Goal: Transaction & Acquisition: Purchase product/service

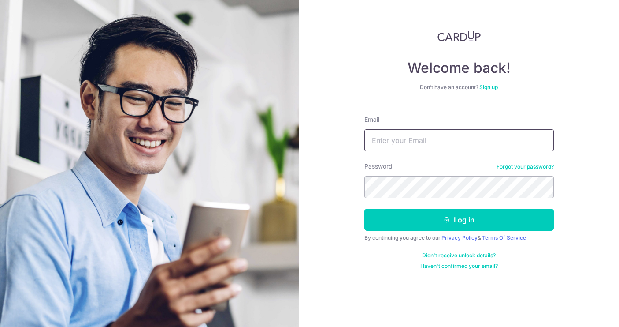
type input "[EMAIL_ADDRESS][DOMAIN_NAME]"
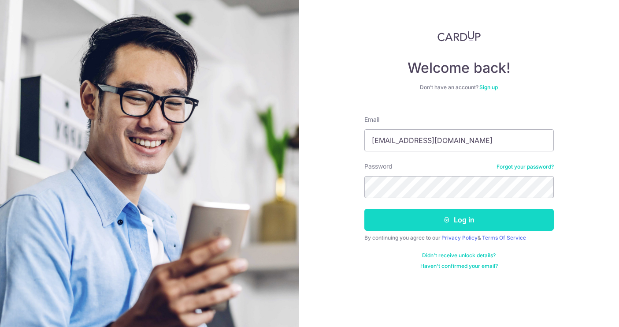
click at [452, 217] on button "Log in" at bounding box center [460, 220] width 190 height 22
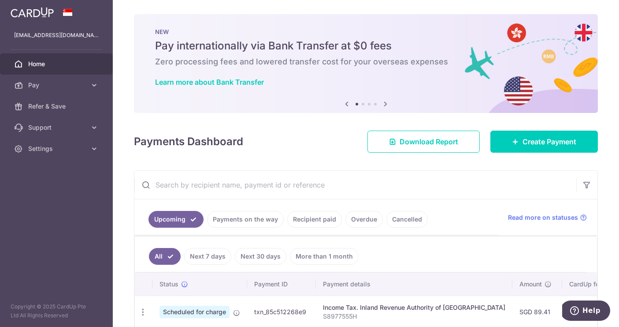
scroll to position [107, 0]
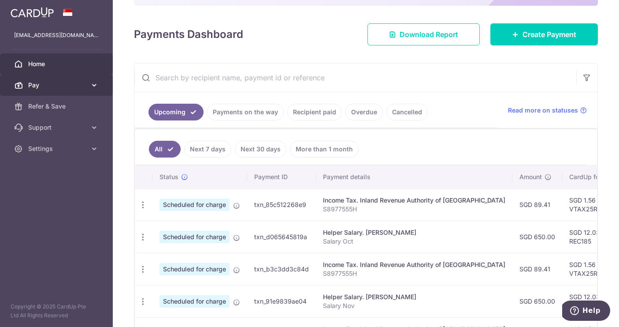
click at [101, 86] on link "Pay" at bounding box center [56, 85] width 113 height 21
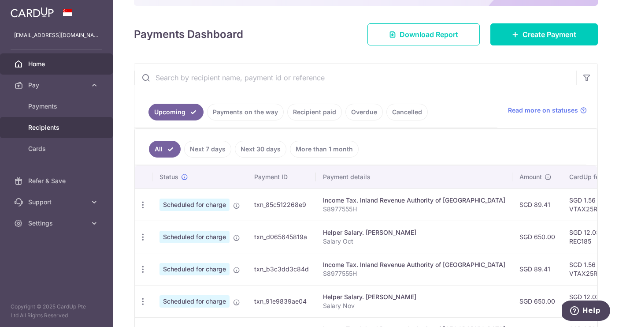
click at [53, 127] on span "Recipients" at bounding box center [57, 127] width 58 height 9
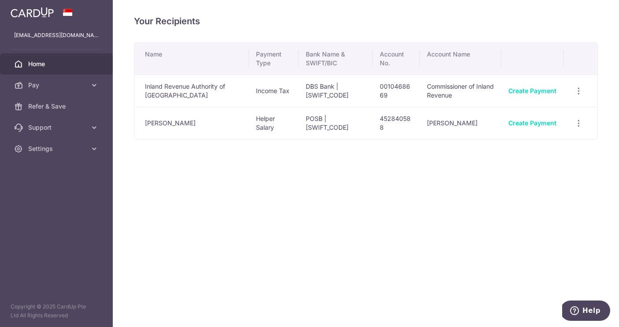
click at [42, 65] on span "Home" at bounding box center [57, 64] width 58 height 9
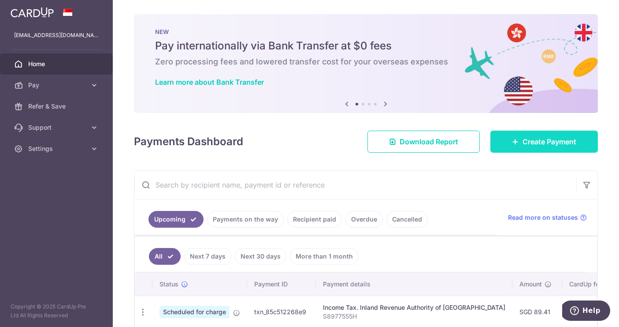
click at [555, 140] on span "Create Payment" at bounding box center [550, 141] width 54 height 11
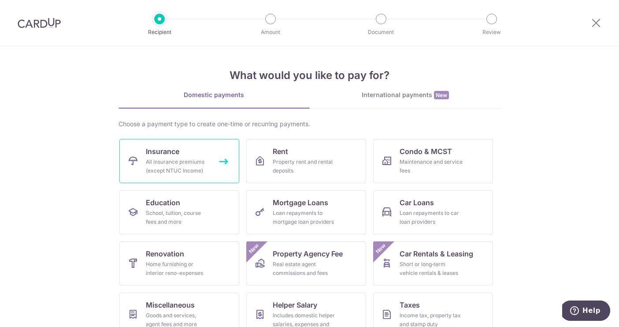
click at [185, 158] on div "All insurance premiums (except NTUC Income)" at bounding box center [177, 166] width 63 height 18
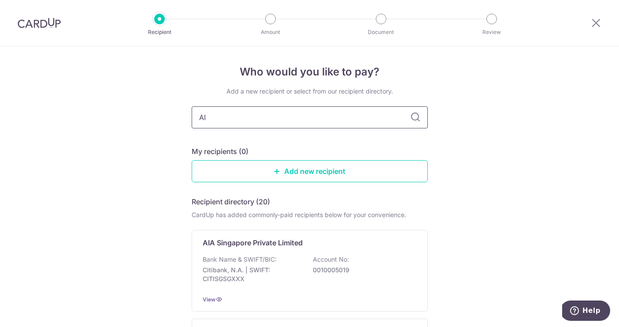
type input "AIA"
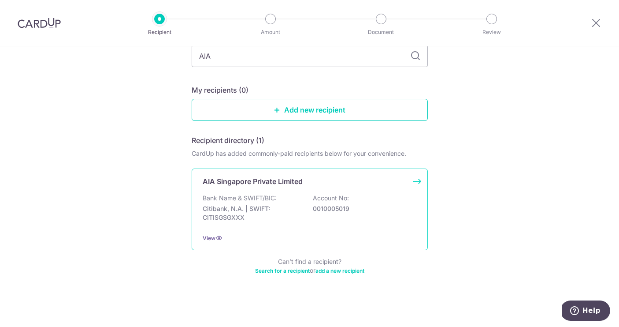
scroll to position [61, 0]
click at [351, 168] on div "AIA Singapore Private Limited Bank Name & SWIFT/BIC: Citibank, N.A. | SWIFT: CI…" at bounding box center [310, 209] width 236 height 82
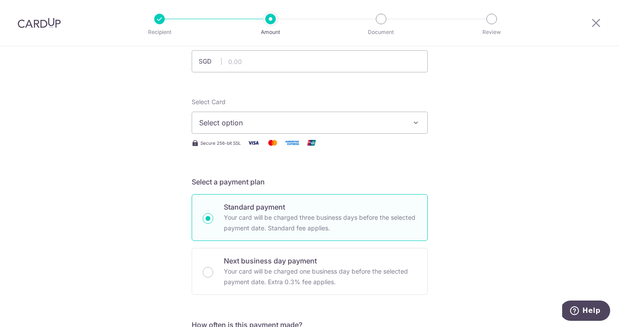
scroll to position [21, 0]
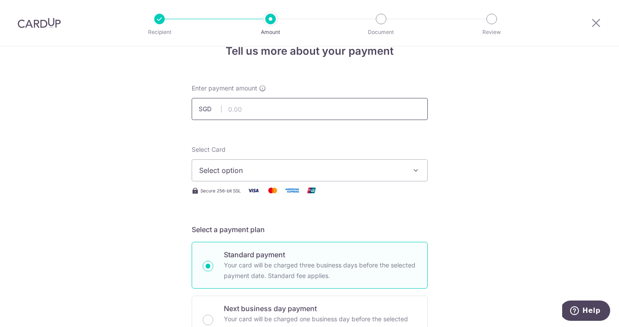
click at [300, 107] on input "text" at bounding box center [310, 109] width 236 height 22
type input "2,500.00"
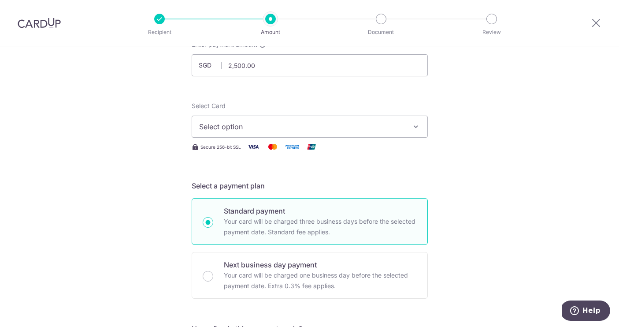
scroll to position [3, 0]
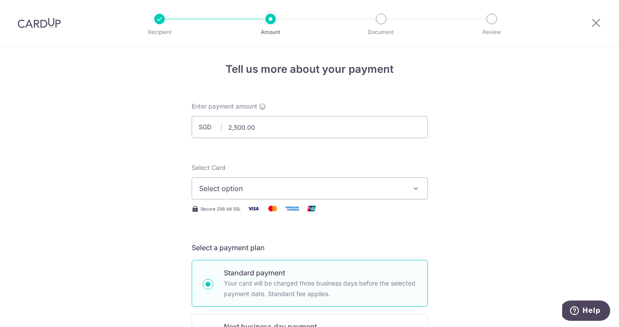
click at [412, 192] on icon "button" at bounding box center [416, 188] width 9 height 9
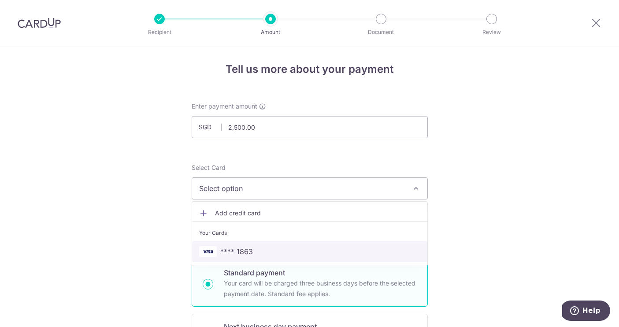
click at [245, 255] on span "**** 1863" at bounding box center [236, 251] width 33 height 11
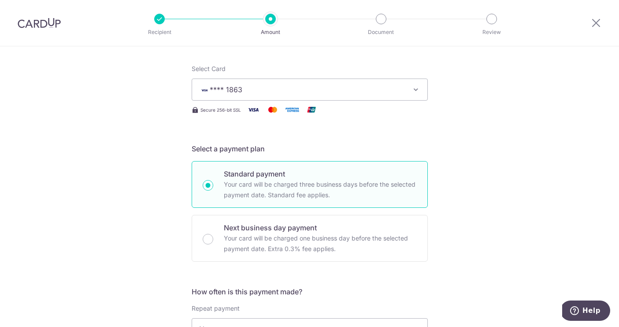
scroll to position [193, 0]
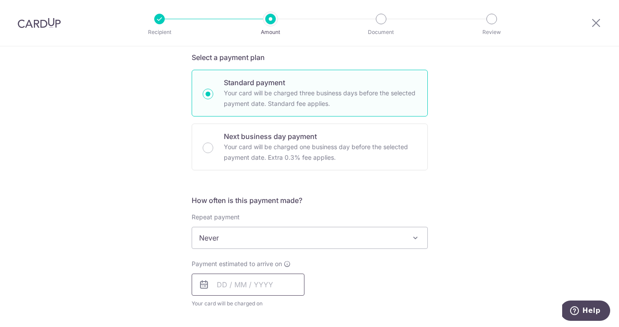
click at [287, 286] on input "text" at bounding box center [248, 284] width 113 height 22
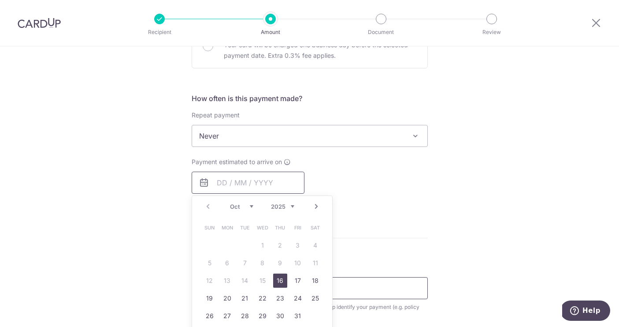
scroll to position [304, 0]
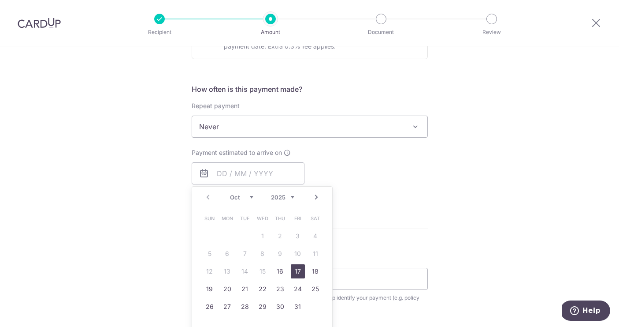
click at [298, 270] on link "17" at bounding box center [298, 271] width 14 height 14
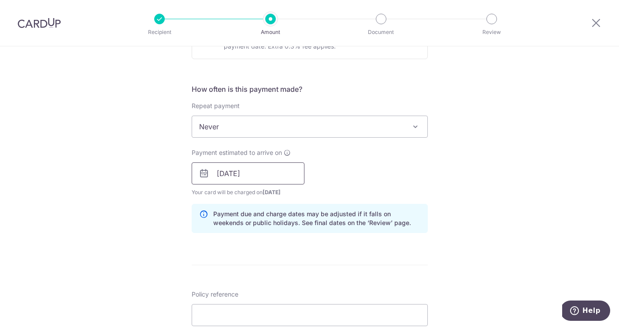
click at [264, 169] on input "17/10/2025" at bounding box center [248, 173] width 113 height 22
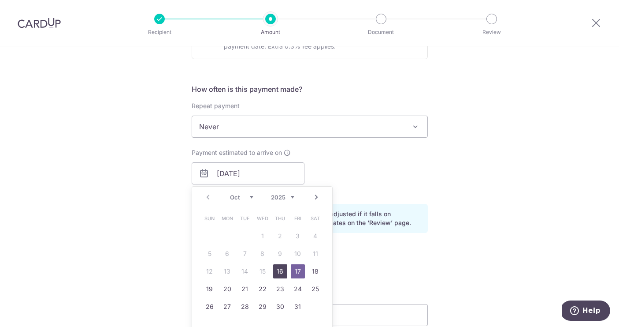
click at [279, 265] on link "16" at bounding box center [280, 271] width 14 height 14
type input "[DATE]"
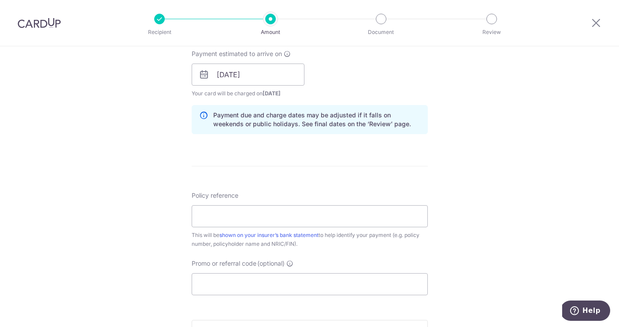
scroll to position [434, 0]
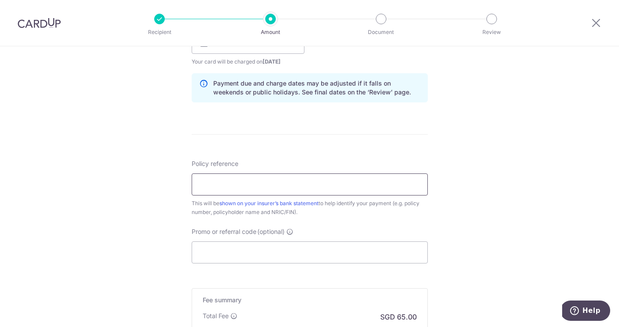
click at [297, 183] on input "Policy reference" at bounding box center [310, 184] width 236 height 22
paste input "U124373082"
type input "U124373082"
click at [292, 252] on input "Promo or referral code (optional)" at bounding box center [310, 252] width 236 height 22
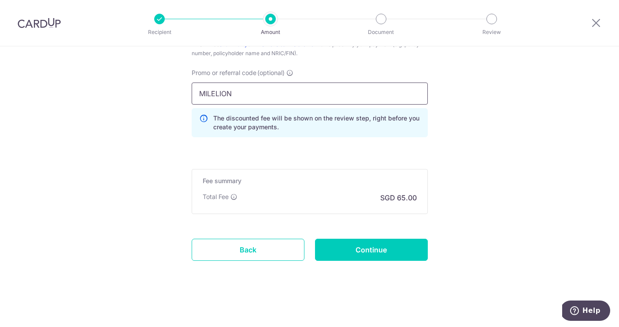
scroll to position [593, 0]
type input "MILELION"
click at [382, 250] on input "Continue" at bounding box center [371, 249] width 113 height 22
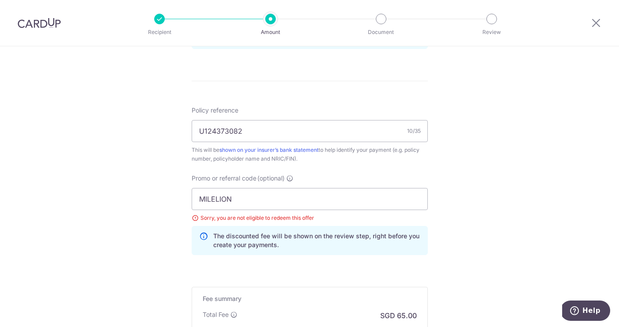
scroll to position [417, 0]
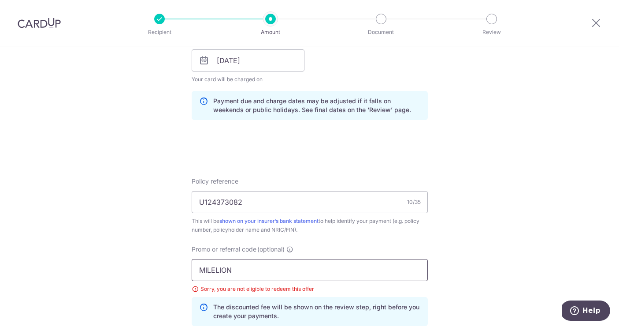
click at [243, 268] on input "MILELION" at bounding box center [310, 270] width 236 height 22
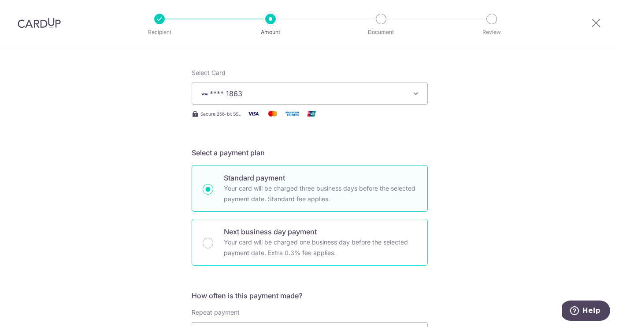
scroll to position [65, 0]
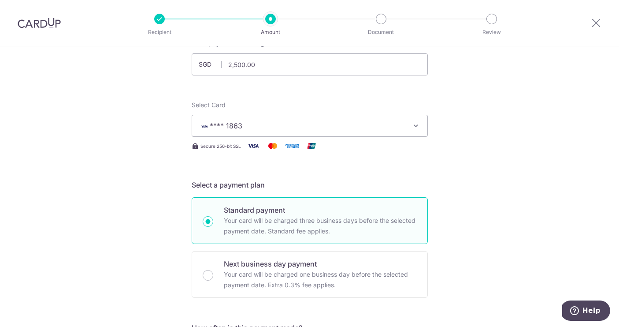
click at [417, 129] on icon "button" at bounding box center [416, 125] width 9 height 9
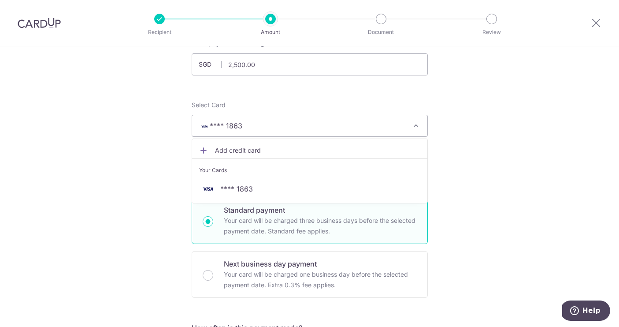
click at [238, 147] on span "Add credit card" at bounding box center [317, 150] width 205 height 9
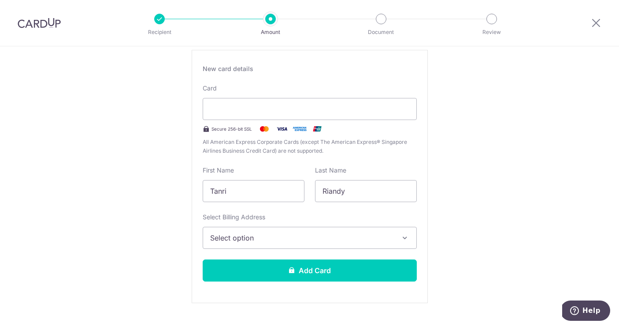
scroll to position [189, 0]
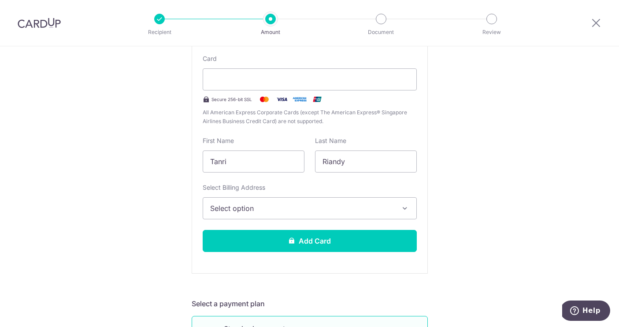
click at [401, 208] on icon "button" at bounding box center [405, 208] width 9 height 9
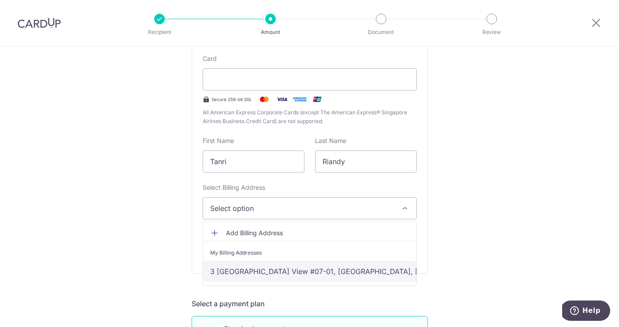
click at [284, 273] on link "3 Bedok Reservoir View #07-01, Singapore, Singapore-478927" at bounding box center [309, 271] width 213 height 21
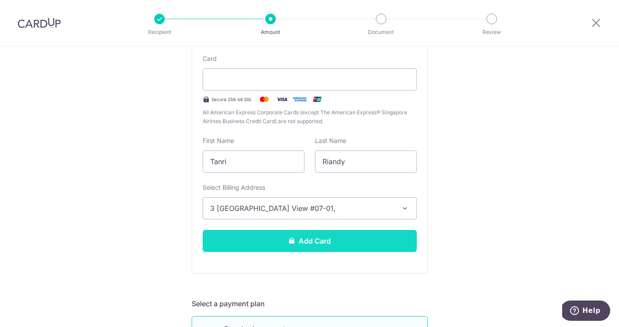
click at [335, 246] on button "Add Card" at bounding box center [310, 241] width 214 height 22
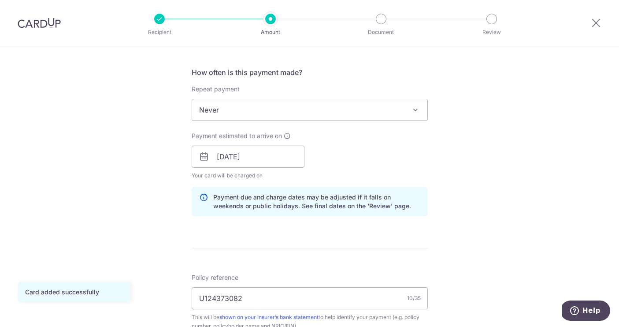
scroll to position [476, 0]
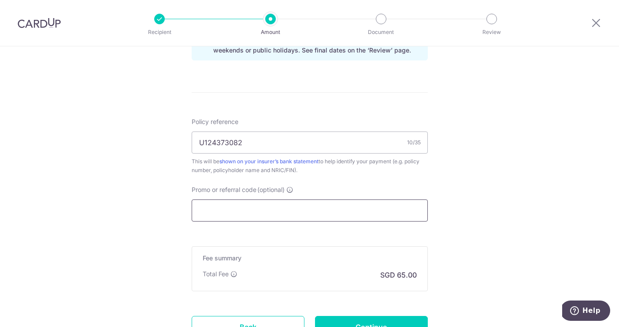
click at [294, 205] on input "Promo or referral code (optional)" at bounding box center [310, 210] width 236 height 22
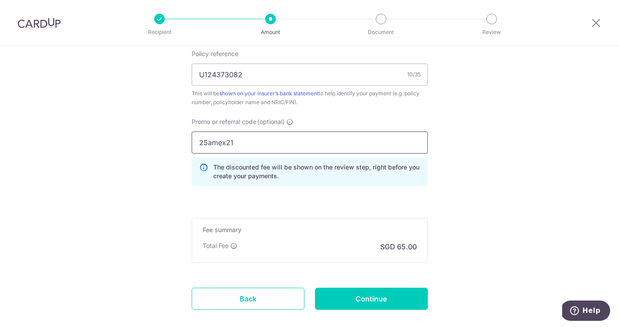
scroll to position [548, 0]
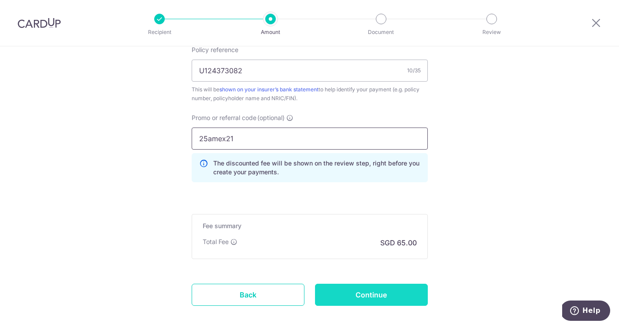
type input "25amex21"
click at [366, 298] on input "Continue" at bounding box center [371, 294] width 113 height 22
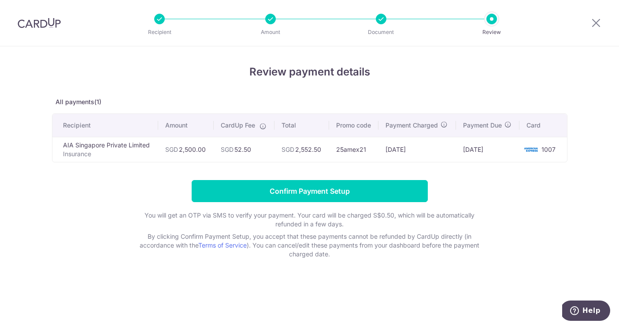
click at [382, 22] on div at bounding box center [381, 19] width 11 height 11
click at [596, 21] on icon at bounding box center [596, 22] width 11 height 11
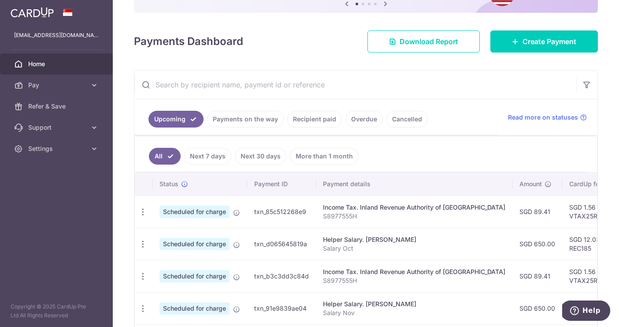
scroll to position [28, 0]
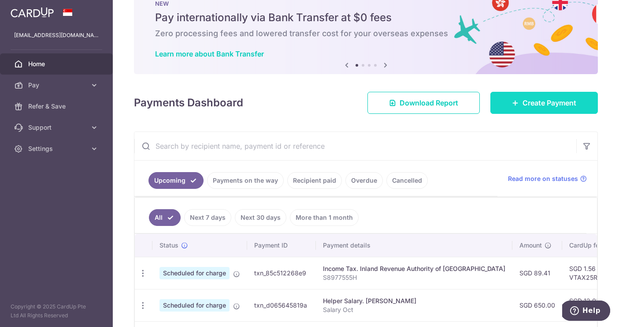
click at [527, 104] on span "Create Payment" at bounding box center [550, 102] width 54 height 11
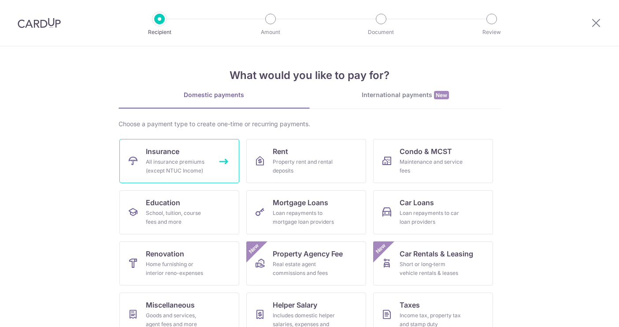
click at [188, 149] on link "Insurance All insurance premiums (except NTUC Income)" at bounding box center [179, 161] width 120 height 44
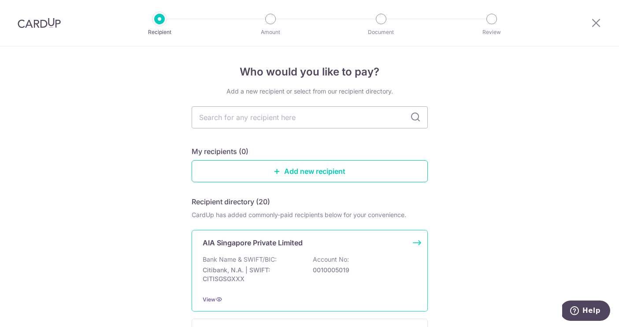
click at [393, 270] on p "0010005019" at bounding box center [362, 269] width 99 height 9
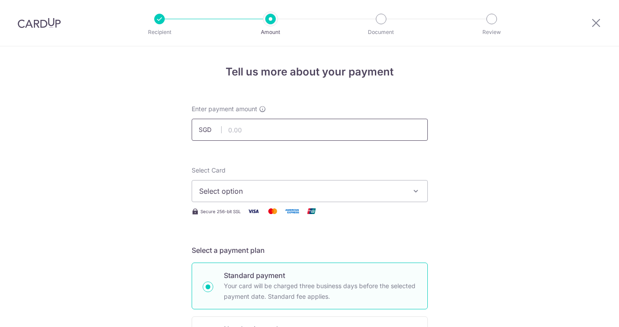
click at [287, 125] on input "text" at bounding box center [310, 130] width 236 height 22
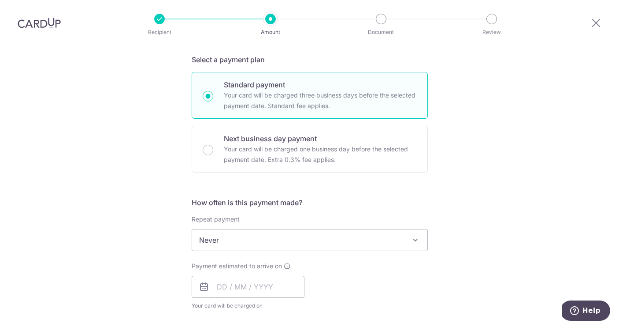
scroll to position [255, 0]
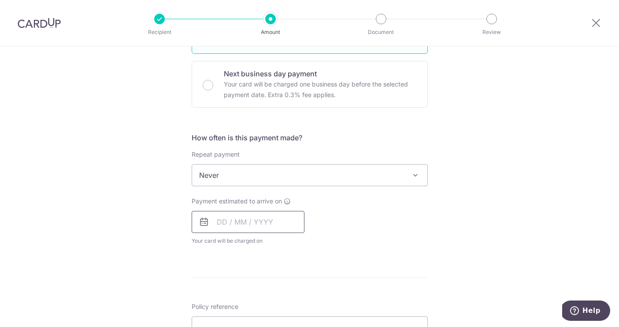
click at [286, 222] on input "text" at bounding box center [248, 222] width 113 height 22
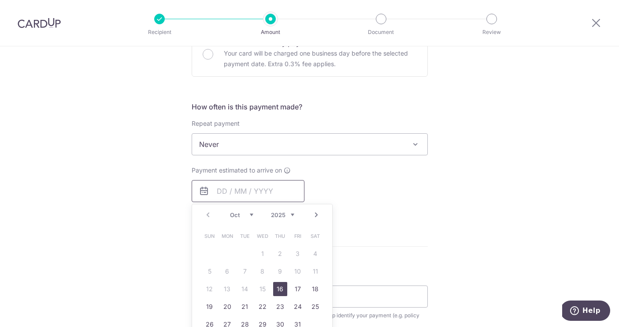
scroll to position [296, 0]
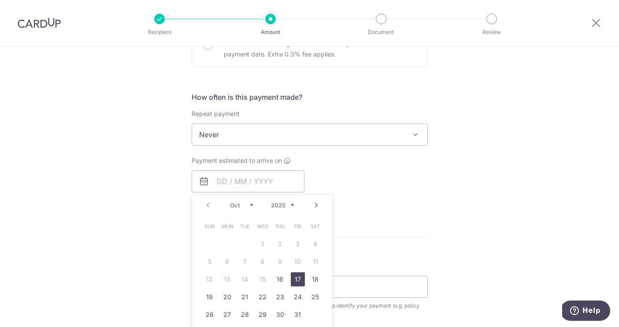
click at [301, 277] on link "17" at bounding box center [298, 279] width 14 height 14
type input "[DATE]"
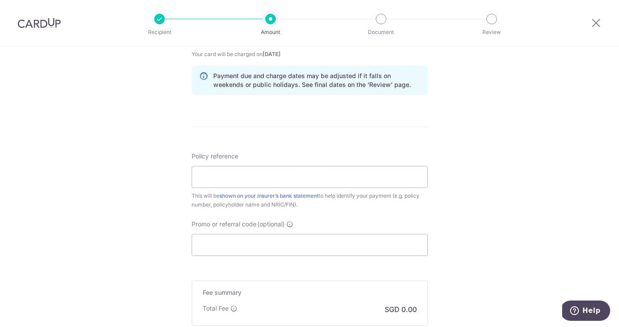
scroll to position [543, 0]
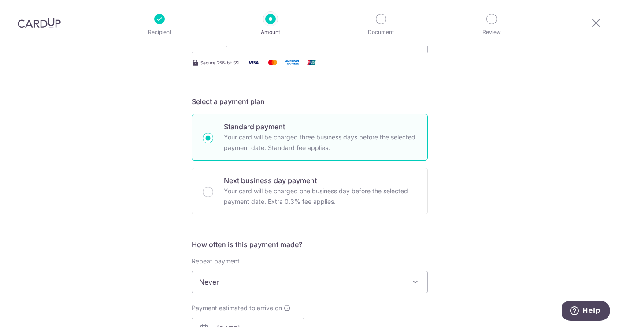
scroll to position [24, 0]
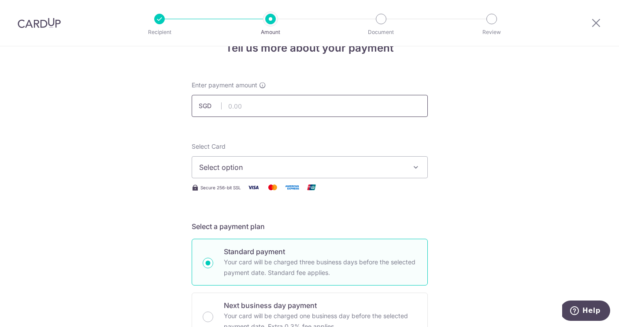
click at [279, 106] on input "text" at bounding box center [310, 106] width 236 height 22
type input "2,500.00"
click at [421, 166] on button "Select option" at bounding box center [310, 167] width 236 height 22
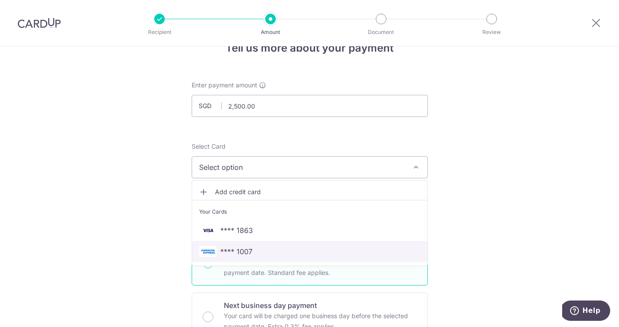
click at [258, 252] on span "**** 1007" at bounding box center [309, 251] width 221 height 11
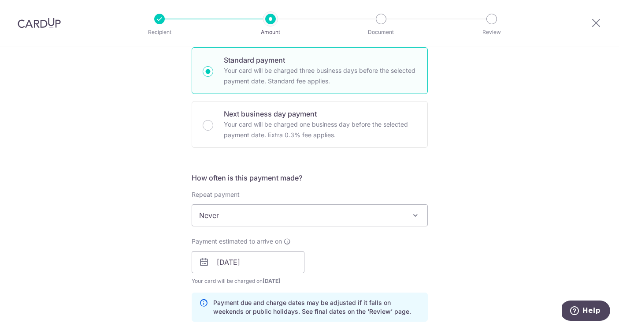
scroll to position [216, 0]
click at [287, 263] on input "[DATE]" at bounding box center [248, 261] width 113 height 22
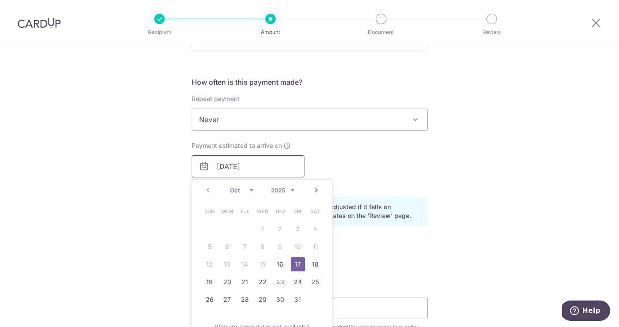
scroll to position [318, 0]
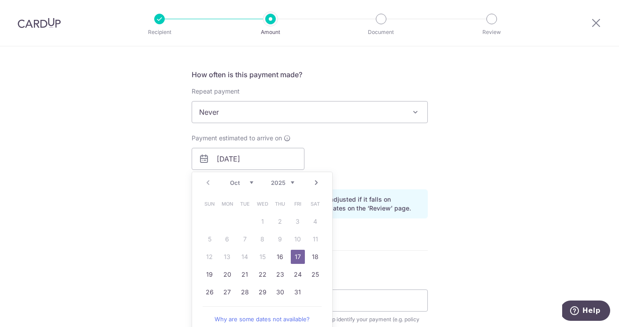
click at [296, 257] on link "17" at bounding box center [298, 257] width 14 height 14
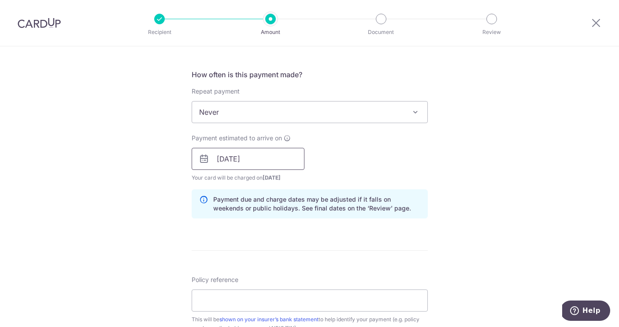
click at [261, 163] on input "[DATE]" at bounding box center [248, 159] width 113 height 22
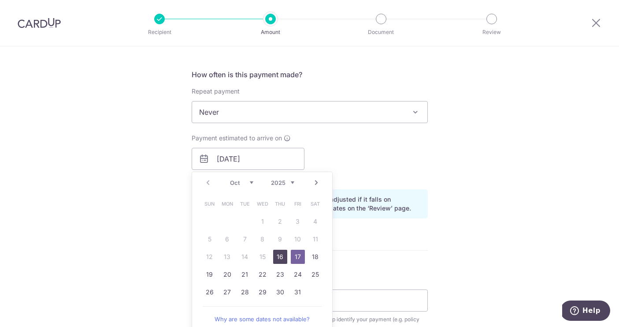
click at [281, 255] on link "16" at bounding box center [280, 257] width 14 height 14
type input "[DATE]"
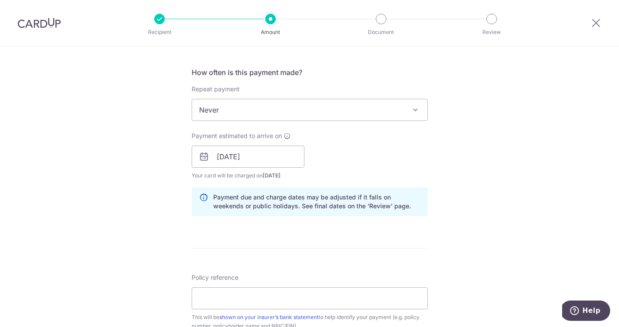
scroll to position [391, 0]
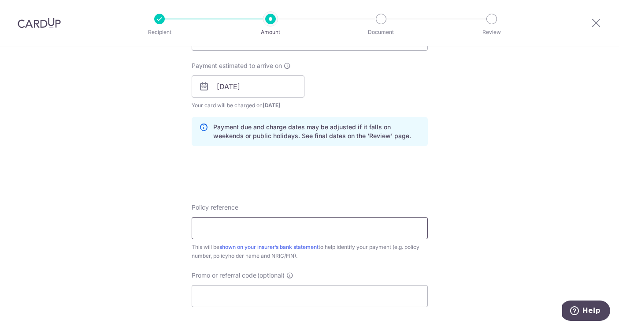
click at [249, 230] on input "Policy reference" at bounding box center [310, 228] width 236 height 22
paste input "U124373082"
type input "U124373082"
click at [229, 294] on input "Promo or referral code (optional)" at bounding box center [310, 296] width 236 height 22
click at [278, 220] on input "U124373082" at bounding box center [310, 228] width 236 height 22
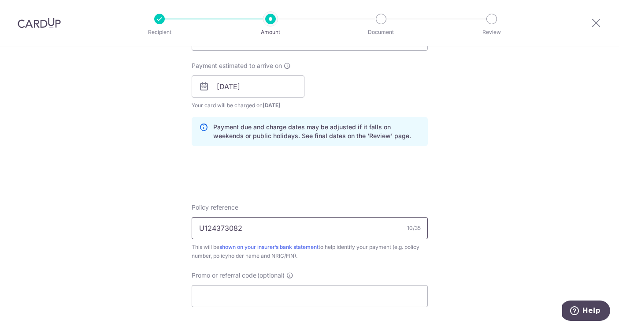
click at [263, 224] on input "U124373082" at bounding box center [310, 228] width 236 height 22
click at [235, 300] on input "Promo or referral code (optional)" at bounding box center [310, 296] width 236 height 22
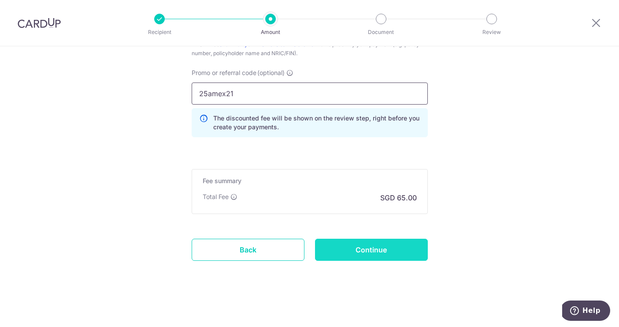
scroll to position [593, 0]
type input "25amex21"
click at [390, 247] on input "Continue" at bounding box center [371, 249] width 113 height 22
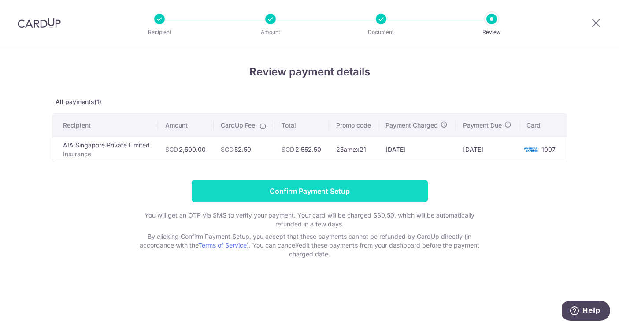
click at [328, 190] on input "Confirm Payment Setup" at bounding box center [310, 191] width 236 height 22
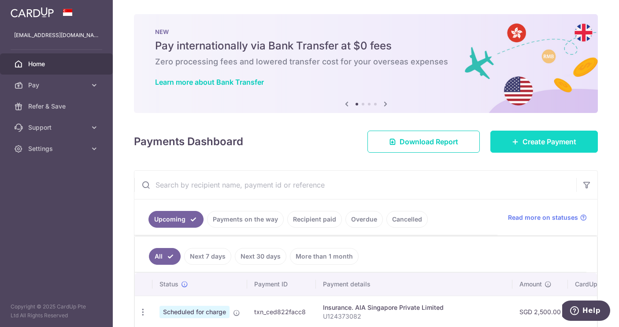
click at [554, 149] on link "Create Payment" at bounding box center [545, 141] width 108 height 22
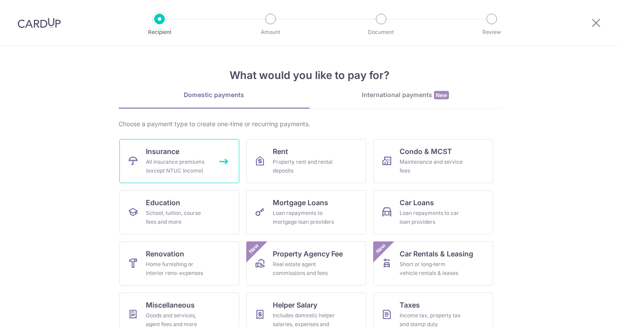
click at [185, 159] on div "All insurance premiums (except NTUC Income)" at bounding box center [177, 166] width 63 height 18
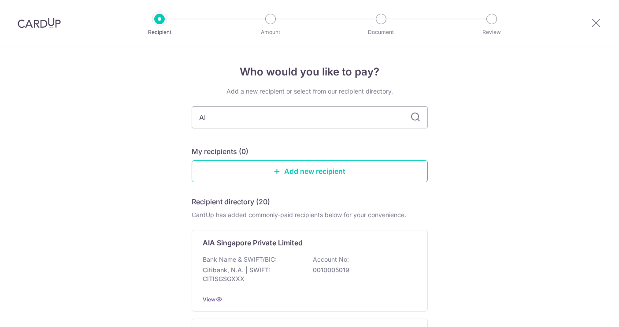
type input "AIA"
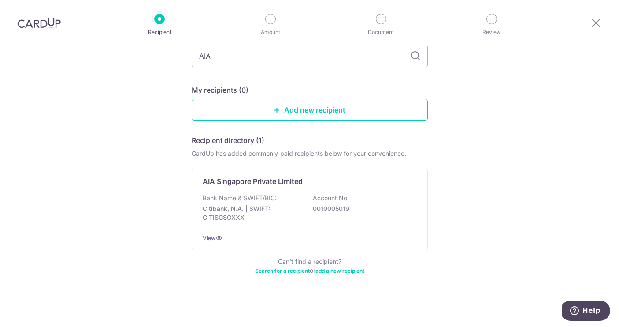
scroll to position [61, 0]
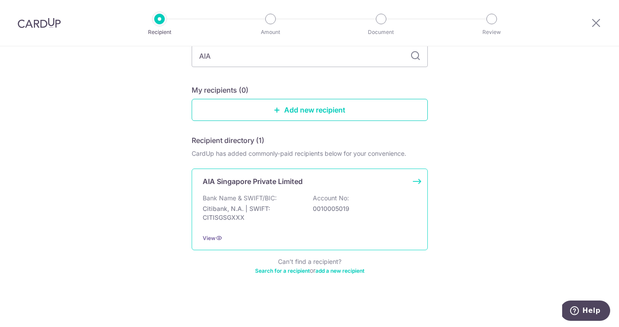
click at [369, 211] on p "0010005019" at bounding box center [362, 208] width 99 height 9
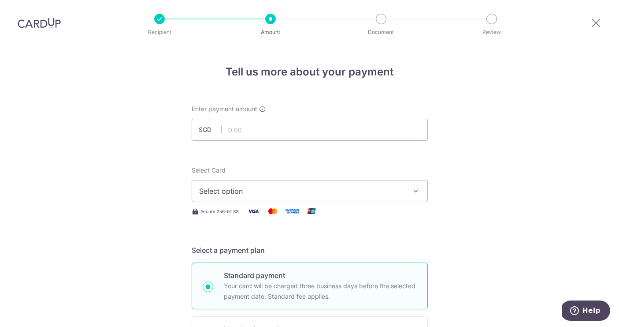
click at [419, 191] on icon "button" at bounding box center [416, 190] width 9 height 9
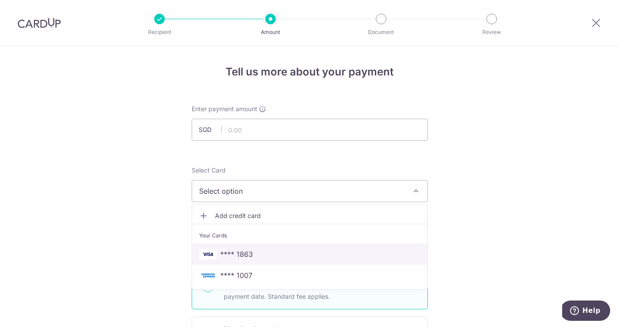
click at [263, 253] on span "**** 1863" at bounding box center [309, 254] width 221 height 11
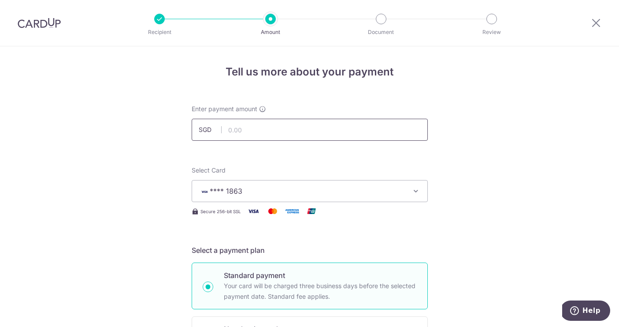
click at [288, 129] on input "text" at bounding box center [310, 130] width 236 height 22
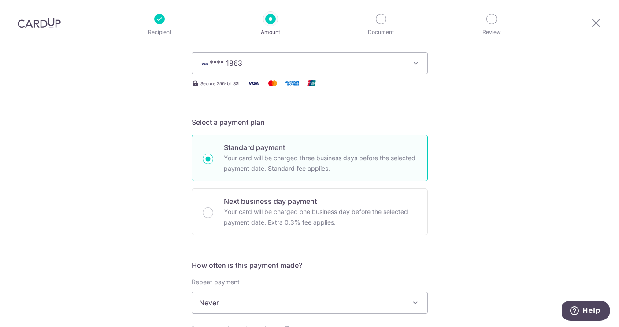
scroll to position [130, 0]
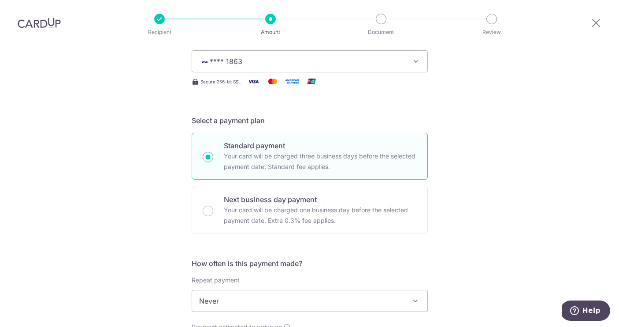
click at [417, 56] on button "**** 1863" at bounding box center [310, 61] width 236 height 22
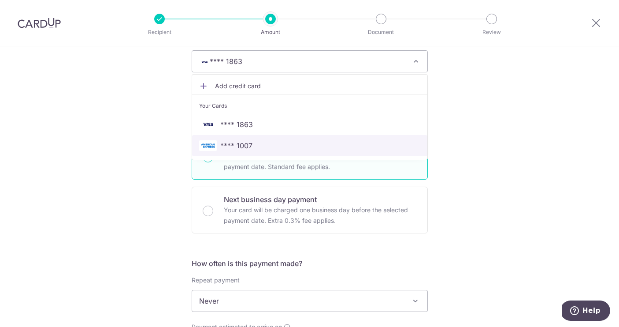
click at [233, 147] on span "**** 1007" at bounding box center [236, 145] width 32 height 11
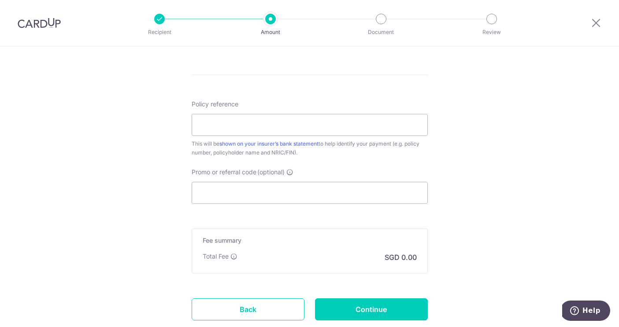
scroll to position [402, 0]
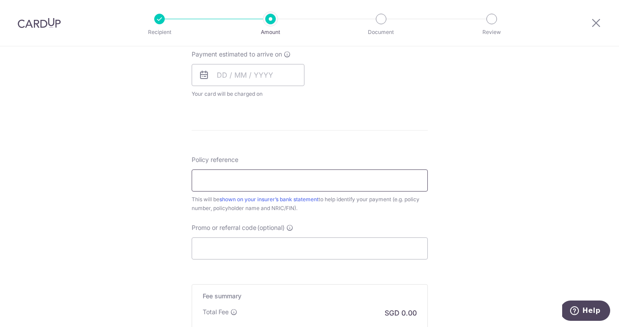
click at [220, 183] on input "Policy reference" at bounding box center [310, 180] width 236 height 22
paste input "P558399519"
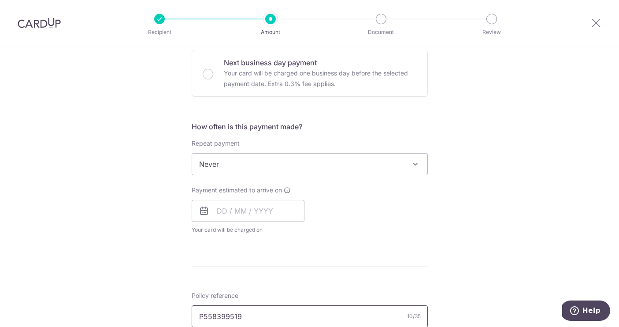
scroll to position [256, 0]
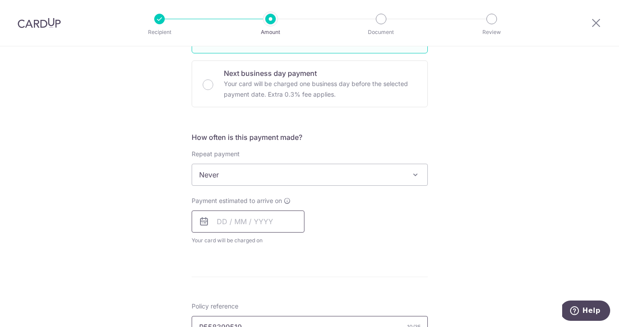
type input "P558399519"
click at [281, 223] on input "text" at bounding box center [248, 221] width 113 height 22
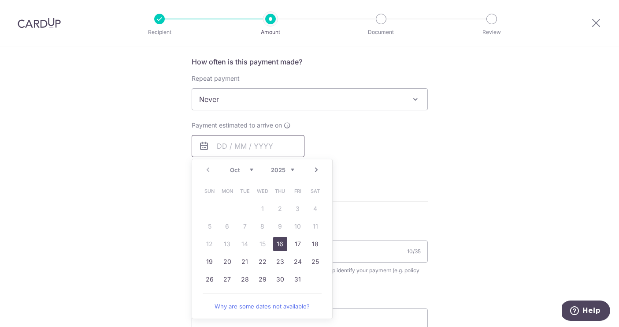
scroll to position [335, 0]
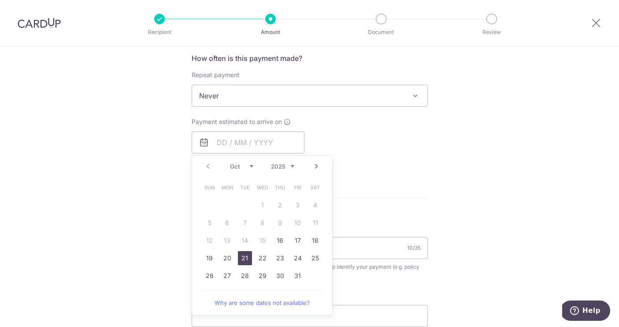
click at [241, 257] on link "21" at bounding box center [245, 258] width 14 height 14
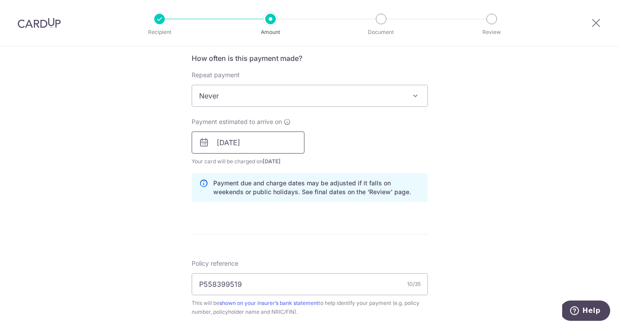
click at [273, 152] on input "21/10/2025" at bounding box center [248, 142] width 113 height 22
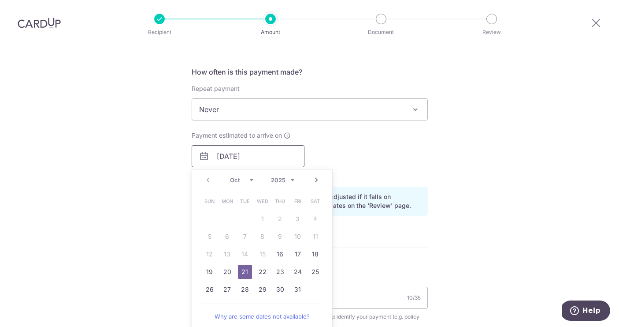
scroll to position [260, 0]
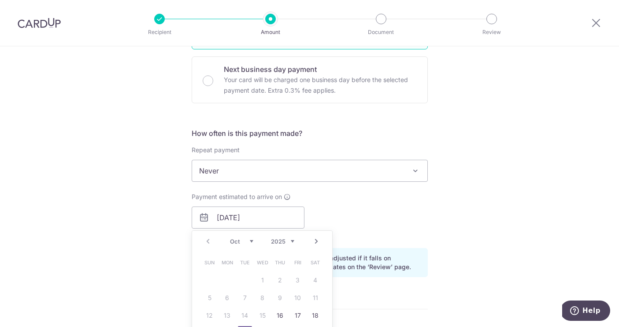
click at [506, 207] on div "Tell us more about your payment Enter payment amount SGD Select Card **** 1007 …" at bounding box center [309, 204] width 619 height 834
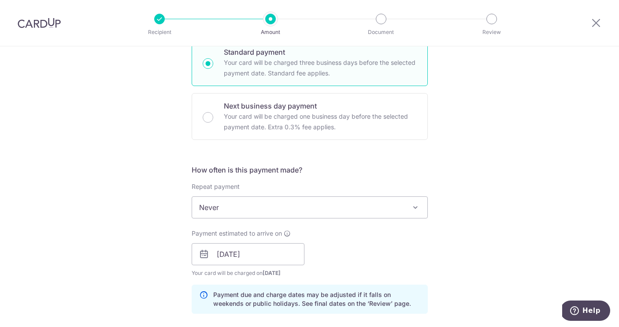
scroll to position [221, 0]
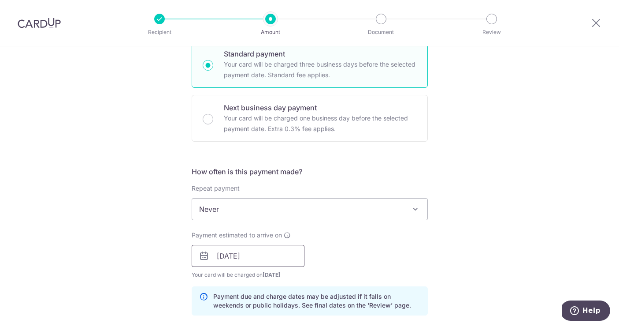
click at [267, 253] on input "21/10/2025" at bounding box center [248, 256] width 113 height 22
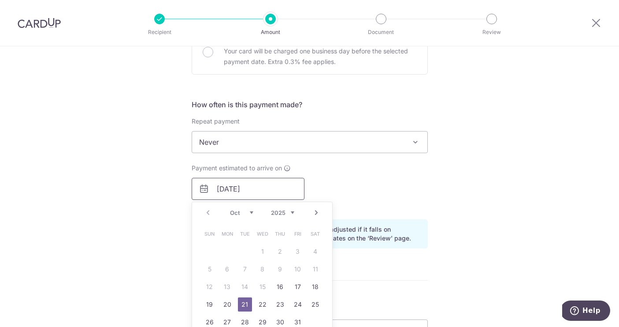
scroll to position [289, 0]
click at [300, 304] on link "24" at bounding box center [298, 304] width 14 height 14
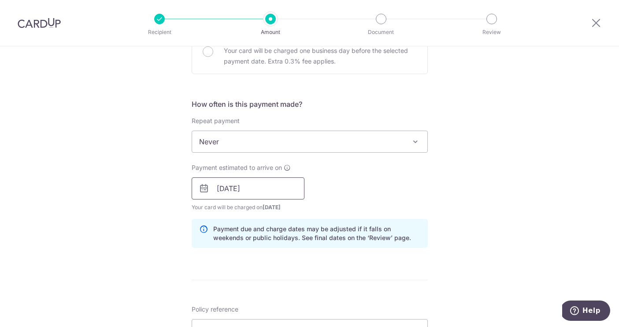
click at [270, 186] on input "24/10/2025" at bounding box center [248, 188] width 113 height 22
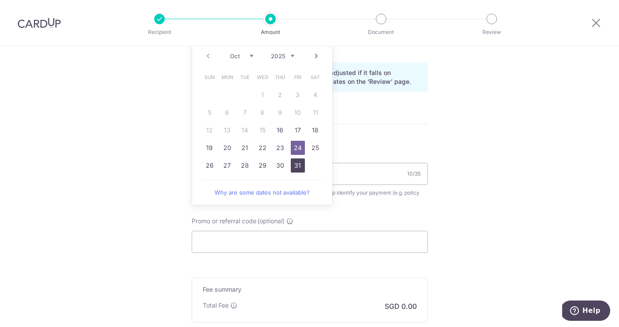
scroll to position [447, 0]
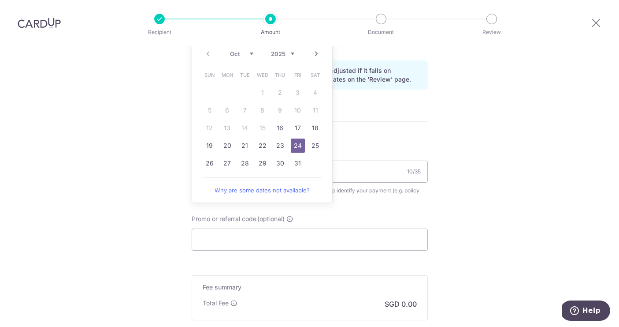
click at [268, 192] on link "Why are some dates not available?" at bounding box center [262, 190] width 119 height 18
click at [296, 130] on link "17" at bounding box center [298, 128] width 14 height 14
type input "[DATE]"
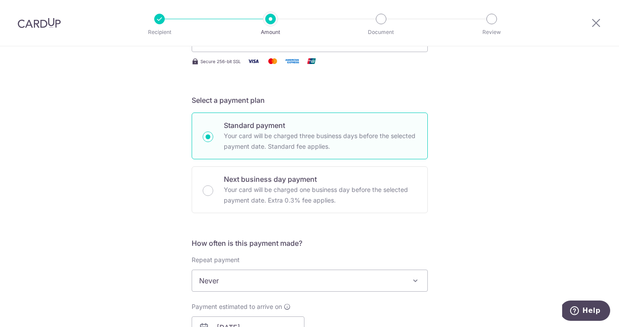
scroll to position [41, 0]
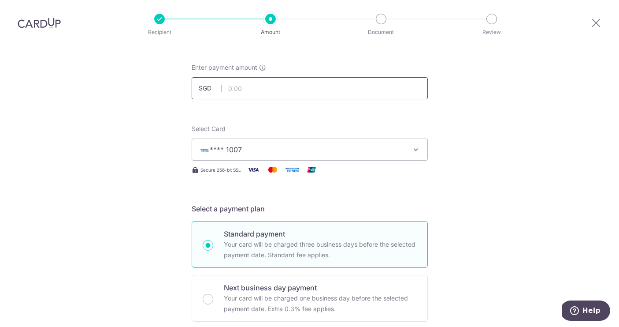
click at [328, 90] on input "text" at bounding box center [310, 88] width 236 height 22
type input "179.63"
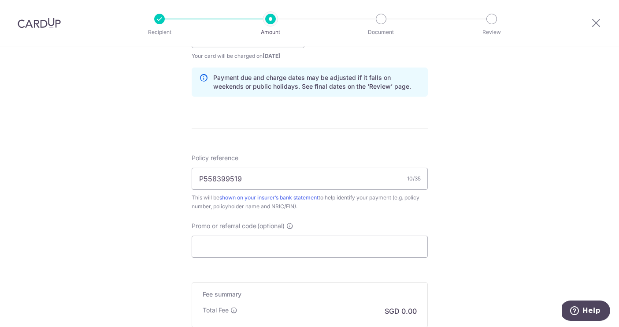
scroll to position [464, 0]
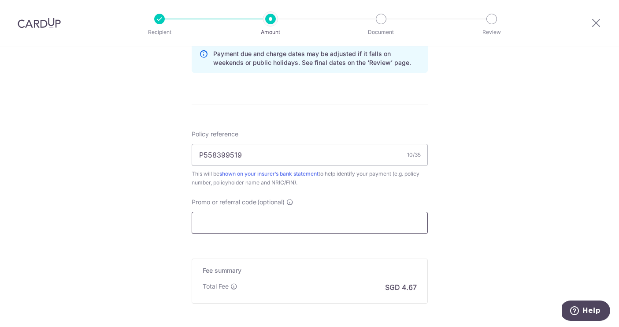
click at [283, 224] on input "Promo or referral code (optional)" at bounding box center [310, 223] width 236 height 22
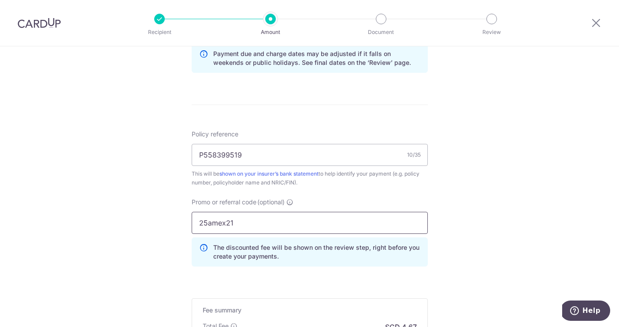
type input "25amex21"
click at [547, 195] on div "Tell us more about your payment Enter payment amount SGD 179.63 179.63 Select C…" at bounding box center [309, 19] width 619 height 873
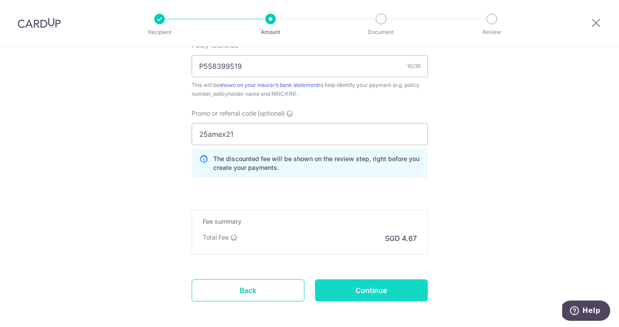
click at [373, 296] on input "Continue" at bounding box center [371, 290] width 113 height 22
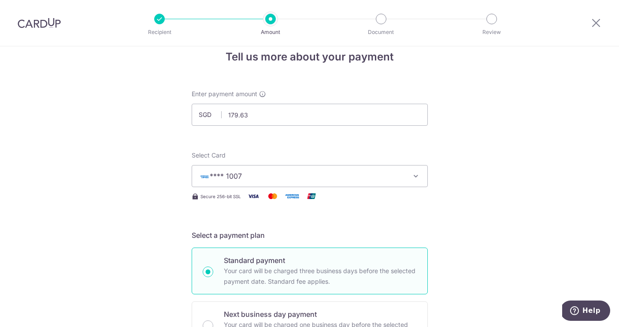
scroll to position [7, 0]
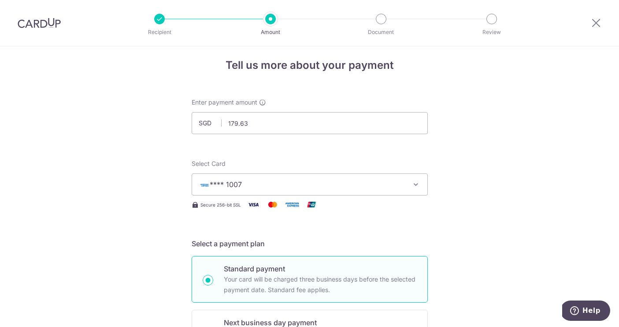
click at [410, 190] on button "**** 1007" at bounding box center [310, 184] width 236 height 22
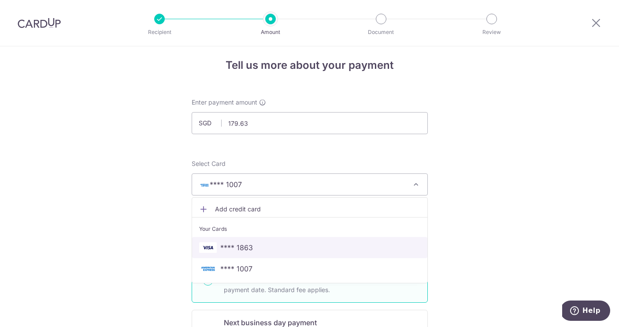
click at [290, 250] on span "**** 1863" at bounding box center [309, 247] width 221 height 11
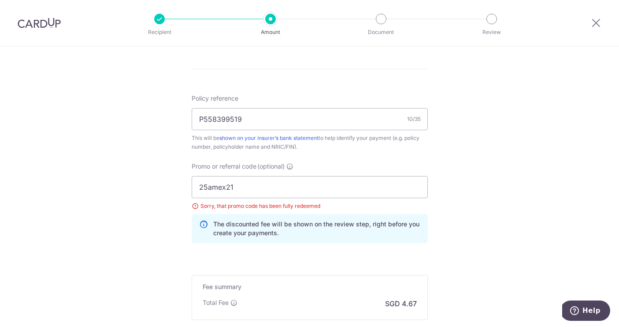
scroll to position [483, 0]
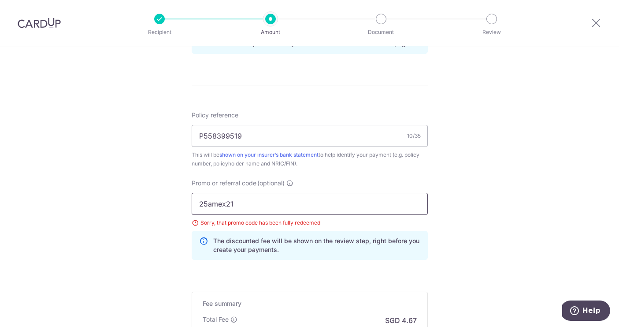
click at [286, 201] on input "25amex21" at bounding box center [310, 204] width 236 height 22
type input "2"
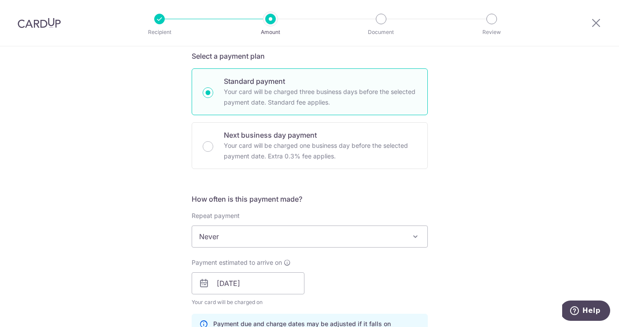
scroll to position [218, 0]
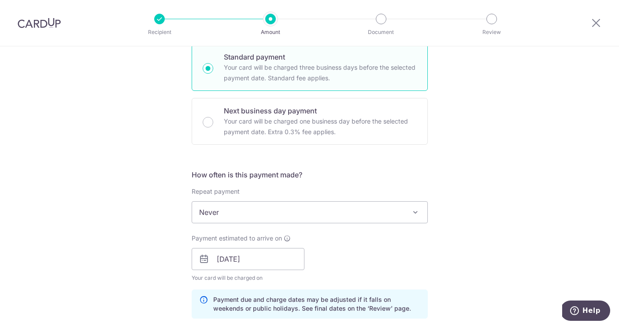
click at [412, 209] on span at bounding box center [415, 212] width 11 height 11
click at [523, 193] on div "Tell us more about your payment Enter payment amount SGD 179.63 179.63 Select C…" at bounding box center [309, 251] width 619 height 846
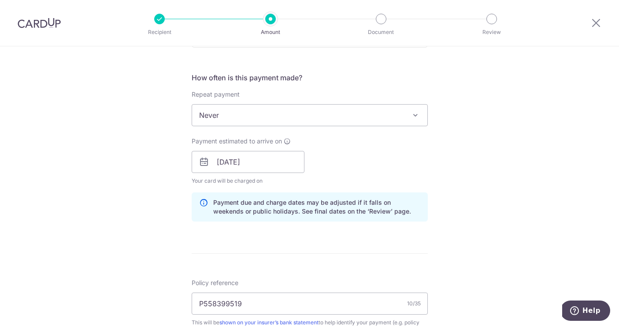
scroll to position [319, 0]
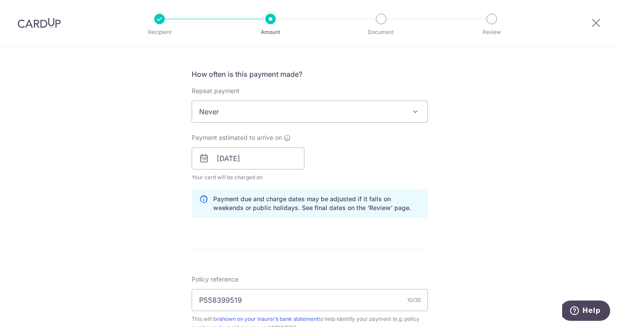
click at [341, 156] on div "Payment estimated to arrive on 17/10/2025 Your card will be charged on for the …" at bounding box center [309, 157] width 247 height 48
click at [267, 163] on input "[DATE]" at bounding box center [248, 158] width 113 height 22
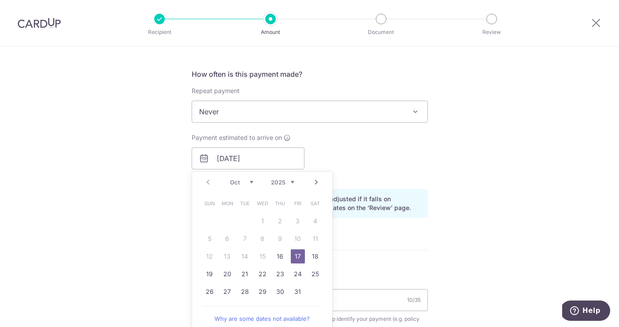
click at [297, 256] on link "17" at bounding box center [298, 256] width 14 height 14
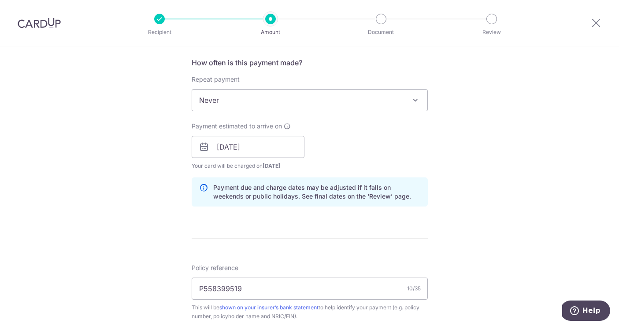
scroll to position [539, 0]
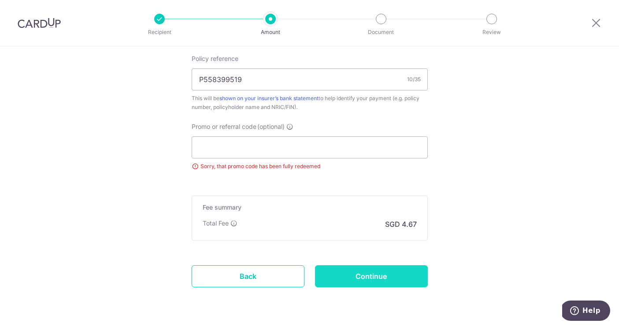
click at [386, 277] on input "Continue" at bounding box center [371, 276] width 113 height 22
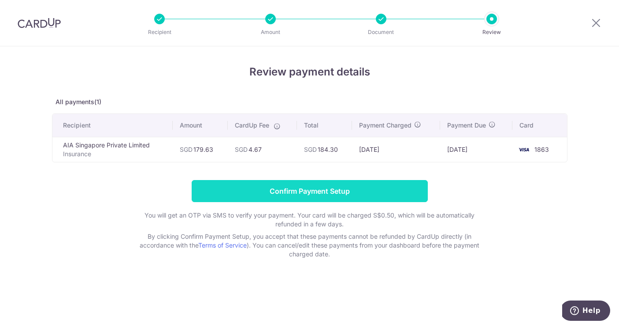
click at [328, 197] on input "Confirm Payment Setup" at bounding box center [310, 191] width 236 height 22
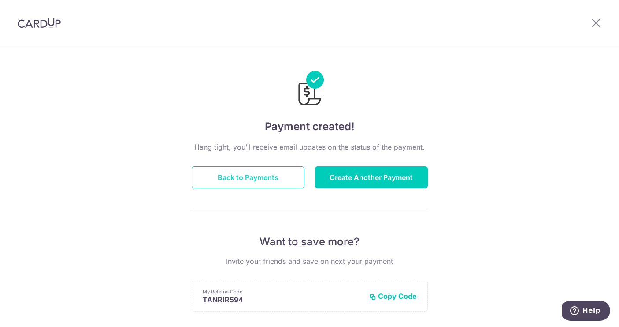
click at [247, 181] on button "Back to Payments" at bounding box center [248, 177] width 113 height 22
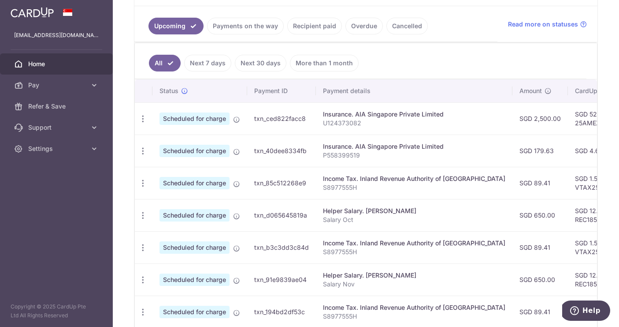
scroll to position [194, 0]
click at [413, 217] on p "Salary Oct" at bounding box center [414, 218] width 183 height 9
click at [188, 212] on span "Scheduled for charge" at bounding box center [195, 214] width 70 height 12
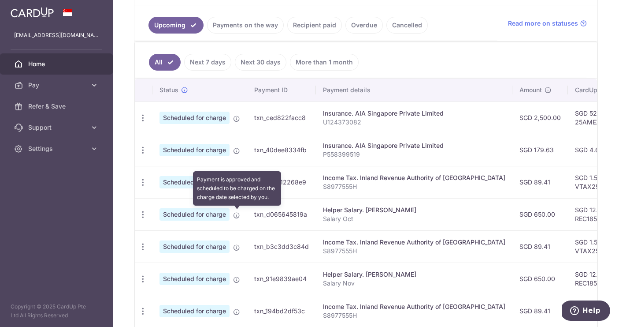
click at [238, 216] on icon at bounding box center [236, 215] width 7 height 7
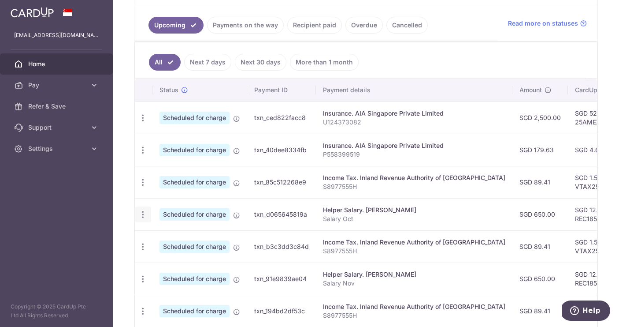
click at [142, 215] on icon "button" at bounding box center [142, 214] width 9 height 9
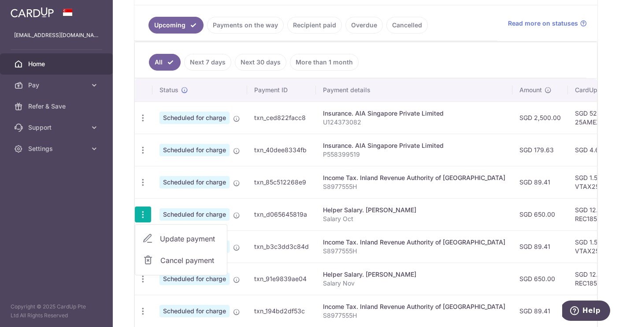
click at [459, 216] on p "Salary Oct" at bounding box center [414, 218] width 183 height 9
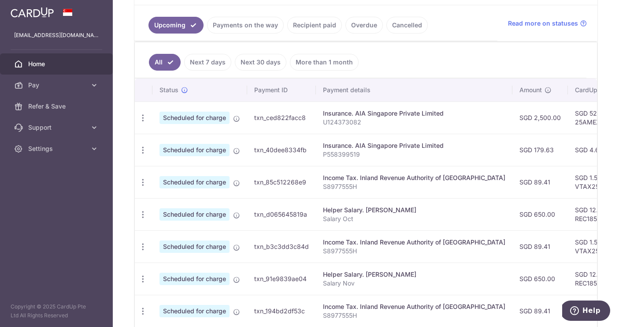
scroll to position [0, 0]
